Goal: Use online tool/utility

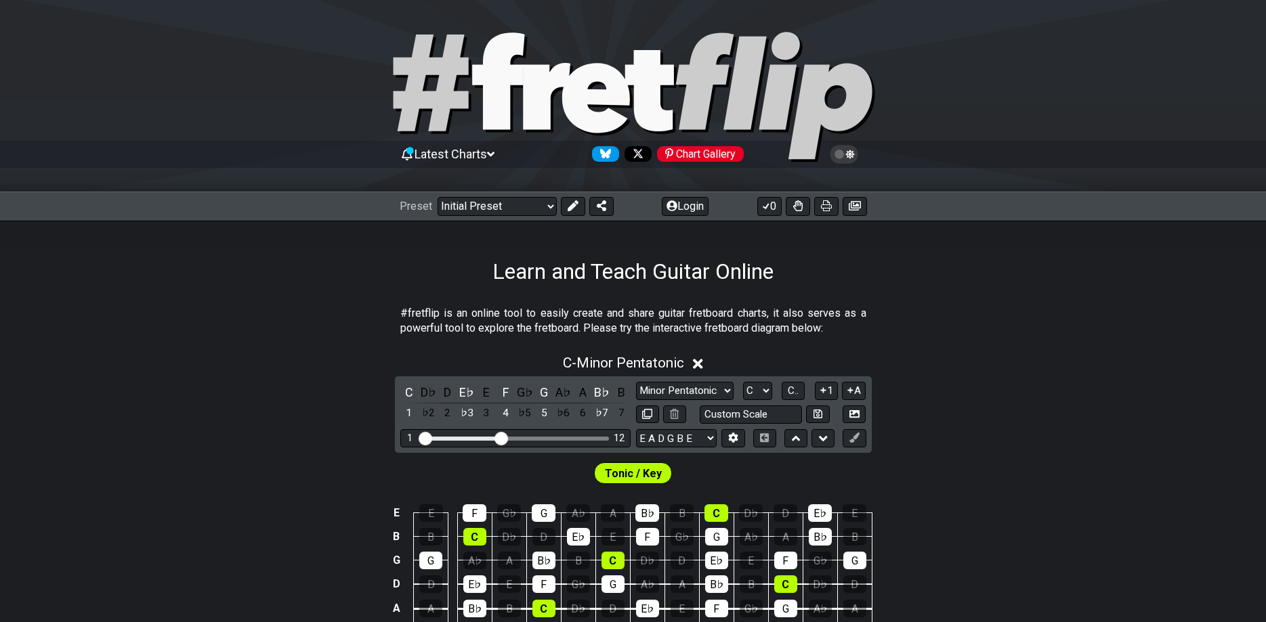
scroll to position [138, 0]
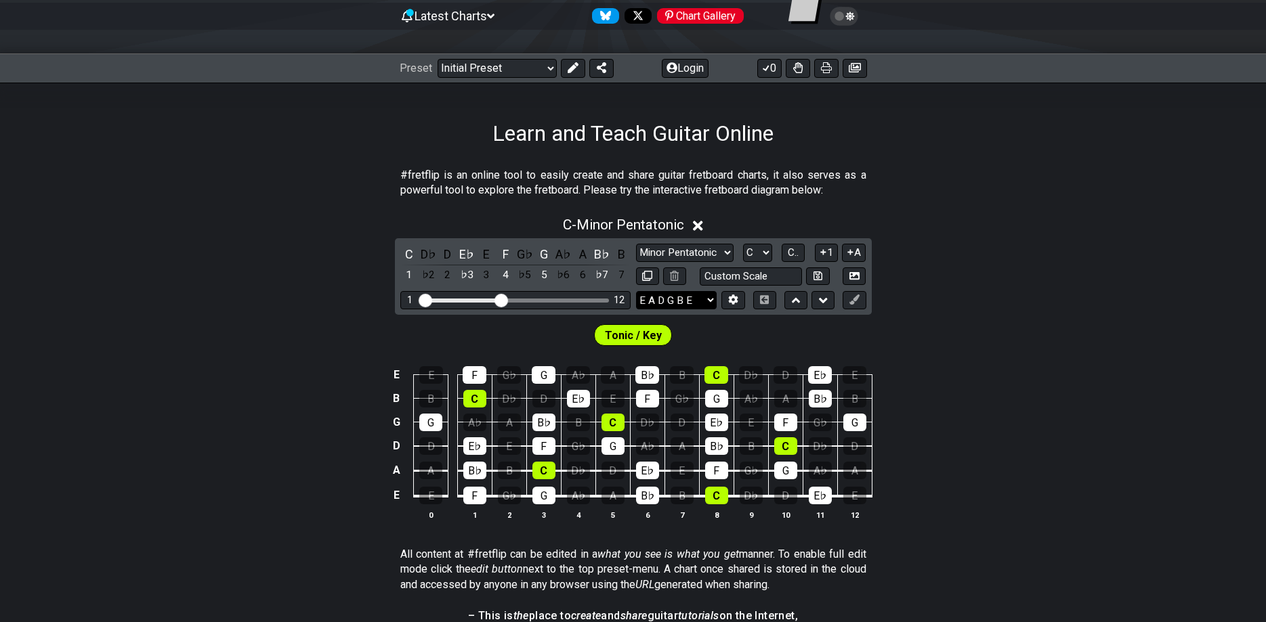
click at [636, 291] on select "E A D G B E E A D G B E E A D G B E B E A D F♯ B A D G C E A D A D G B E E♭ A♭ …" at bounding box center [676, 300] width 81 height 18
click at [697, 293] on select "E A D G B E E A D G B E E A D G B E B E A D F♯ B A D G C E A D A D G B E E♭ A♭ …" at bounding box center [676, 300] width 81 height 18
click at [727, 307] on button at bounding box center [732, 300] width 23 height 18
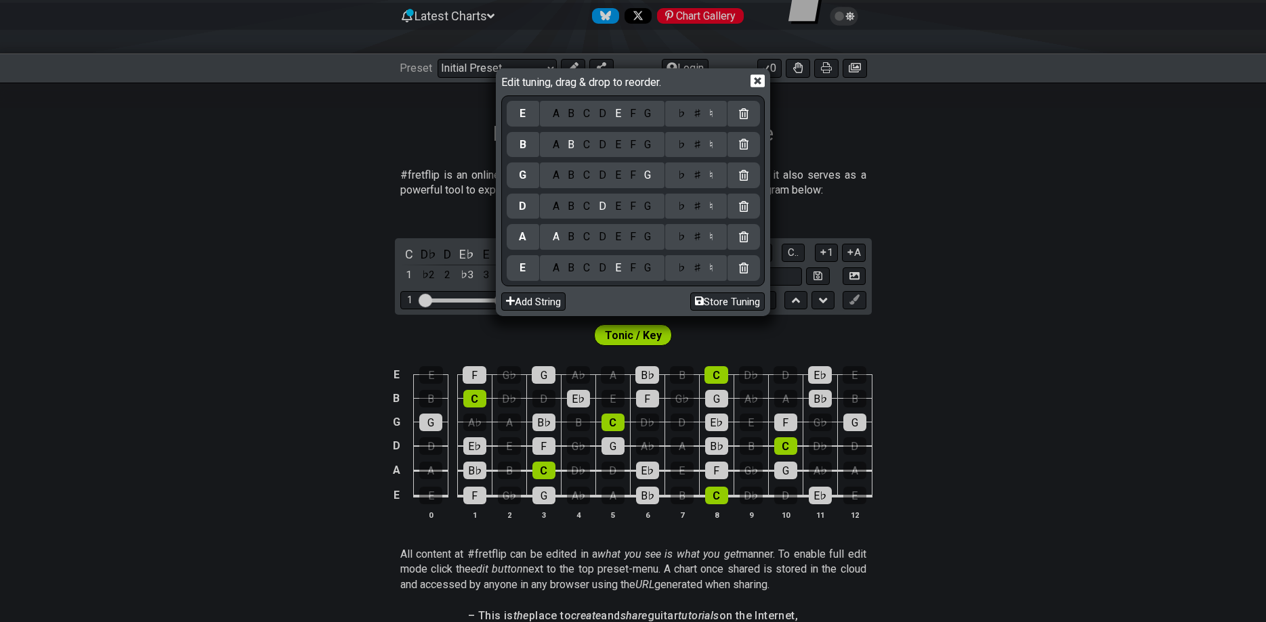
click at [599, 267] on div "D" at bounding box center [603, 268] width 16 height 15
click at [731, 301] on button "Store Tuning" at bounding box center [727, 302] width 74 height 18
click at [754, 80] on icon at bounding box center [757, 81] width 14 height 14
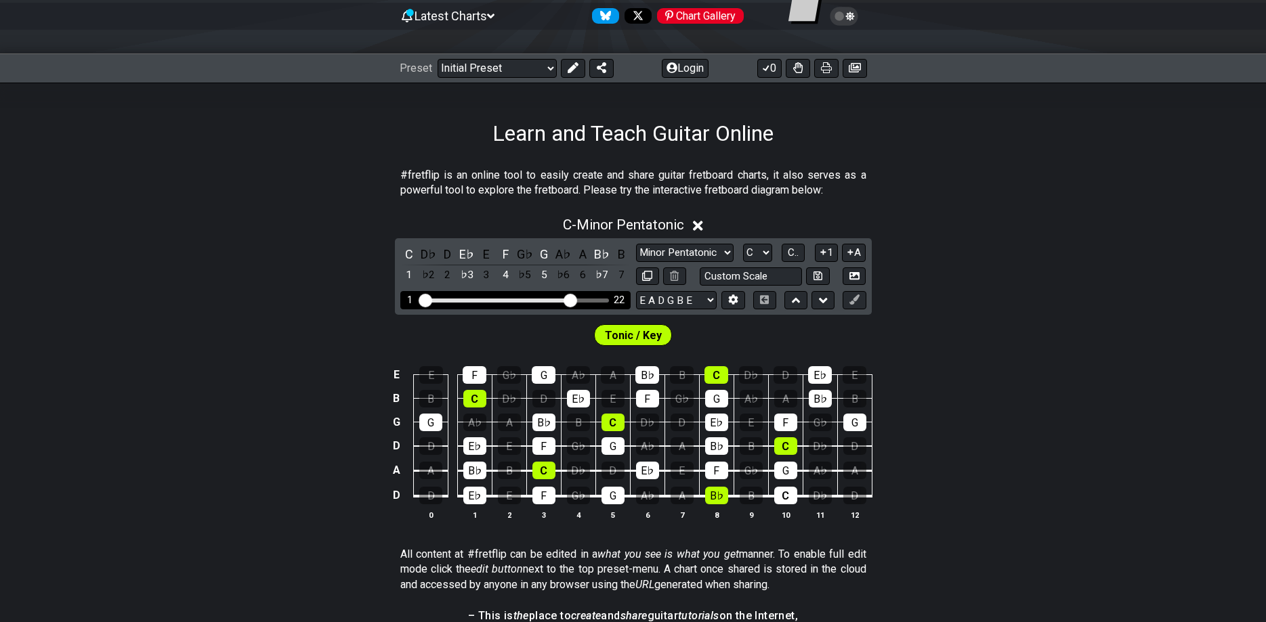
drag, startPoint x: 498, startPoint y: 299, endPoint x: 570, endPoint y: 306, distance: 72.8
click at [570, 299] on input "Visible fret range" at bounding box center [515, 299] width 192 height 0
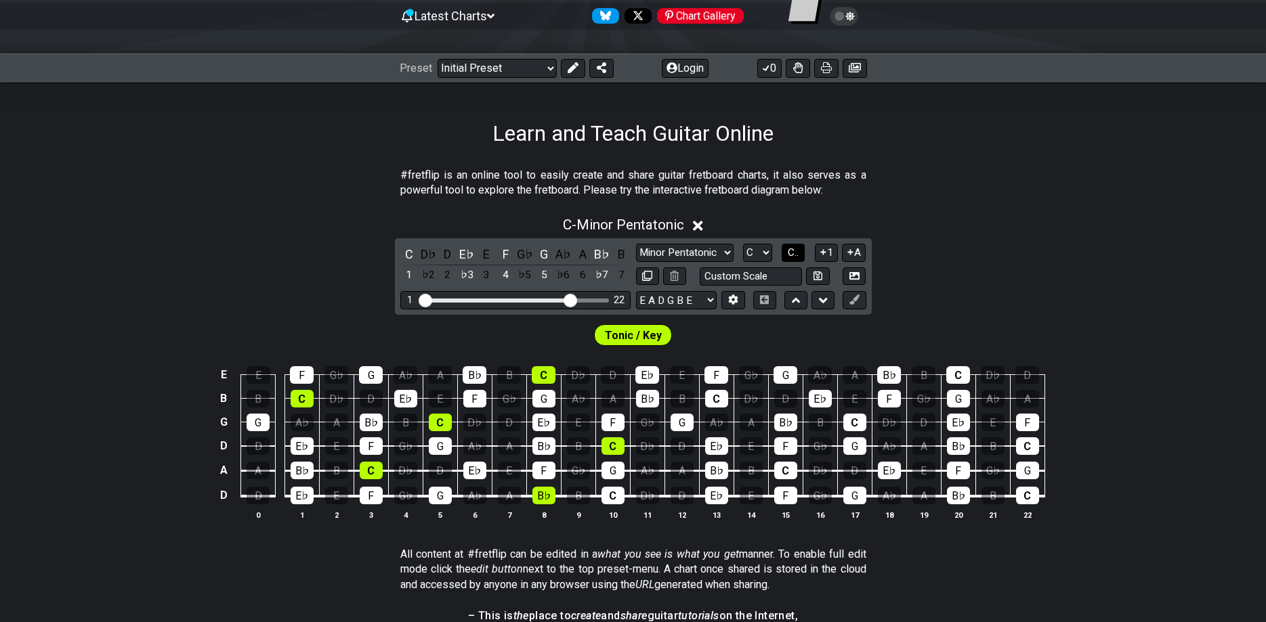
click at [786, 250] on button "C.." at bounding box center [792, 253] width 23 height 18
click at [789, 253] on span "1..7" at bounding box center [793, 252] width 16 height 12
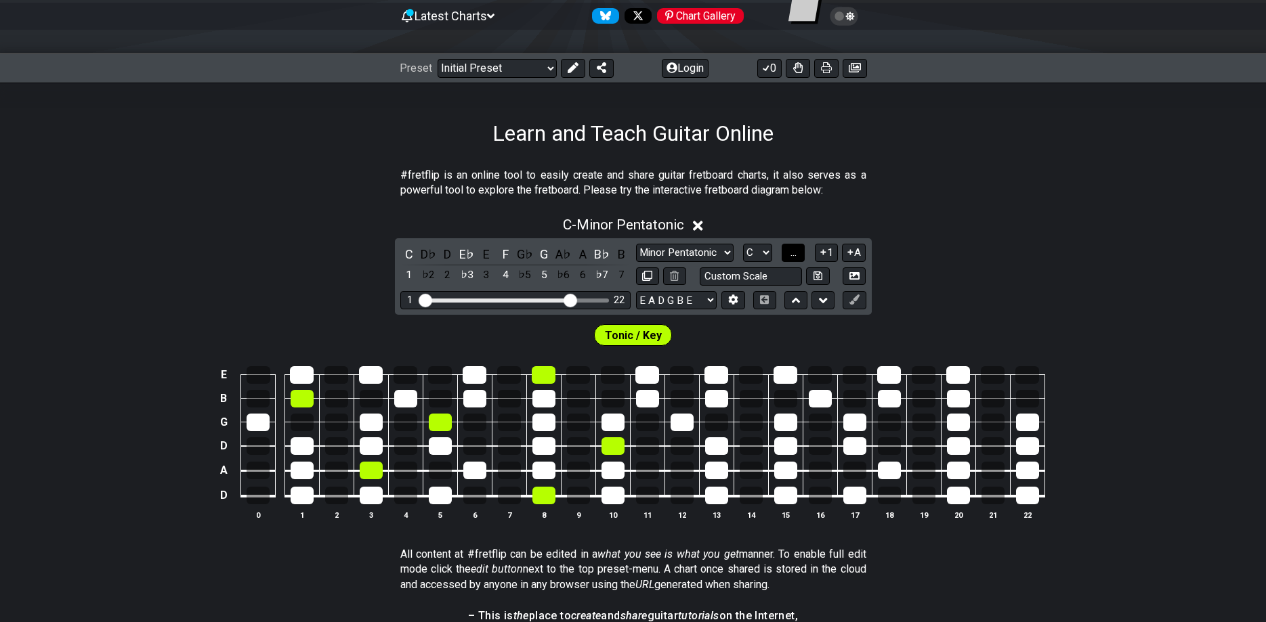
click at [796, 257] on span "..." at bounding box center [793, 252] width 6 height 12
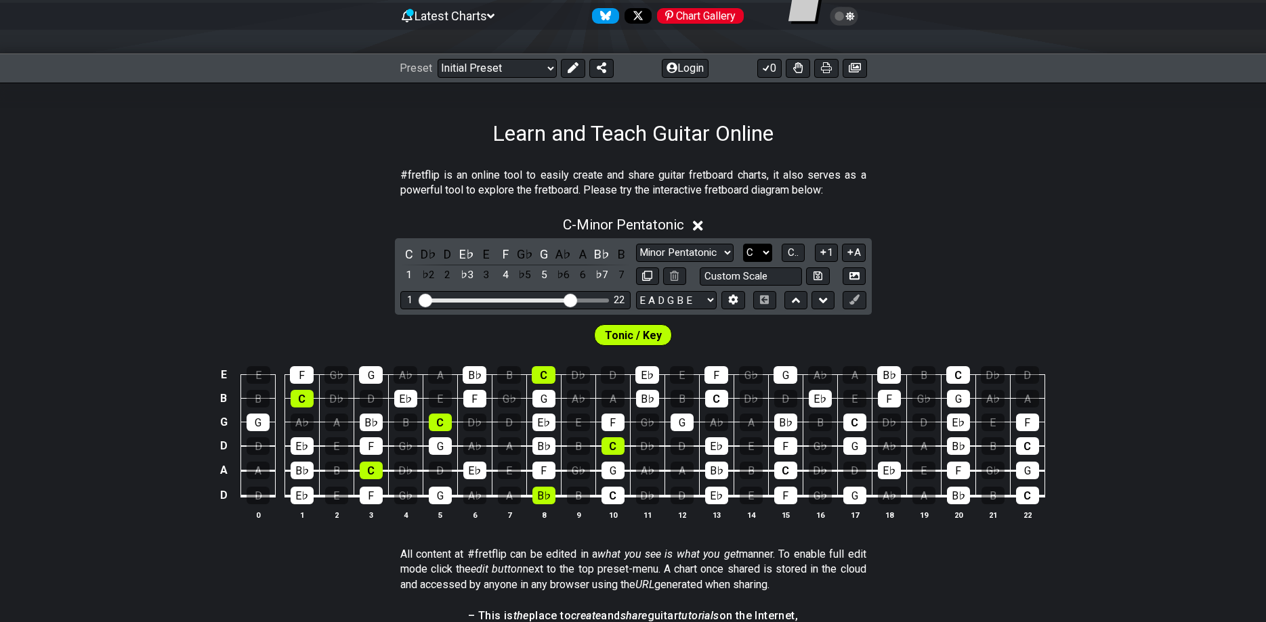
click at [743, 244] on select "A♭ A A♯ B♭ B C C♯ D♭ D D♯ E♭ E F F♯ G♭ G G♯" at bounding box center [757, 253] width 29 height 18
select select "G"
click option "G" at bounding box center [0, 0] width 0 height 0
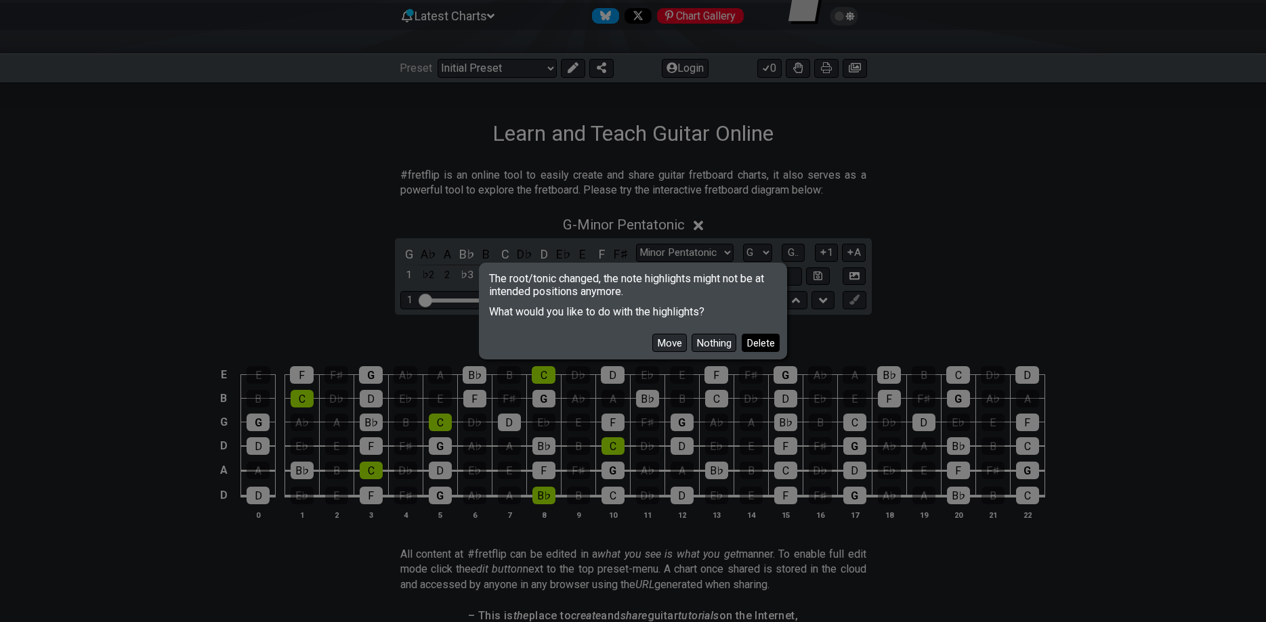
click at [758, 351] on button "Delete" at bounding box center [761, 343] width 38 height 18
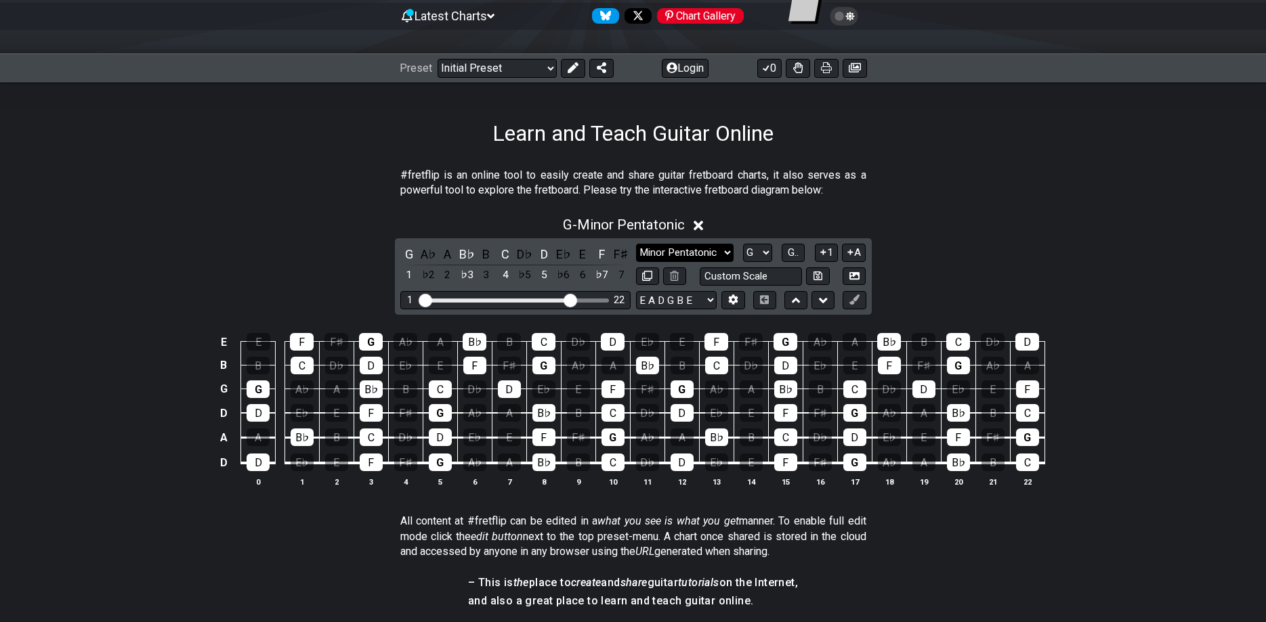
click at [636, 244] on select "Minor Pentatonic Click to edit Minor Pentatonic Major Pentatonic Minor Blues Ma…" at bounding box center [685, 253] width 98 height 18
select select "Minor / Aeolian"
click option "Minor / Aeolian" at bounding box center [0, 0] width 0 height 0
